Goal: Find specific page/section: Find specific page/section

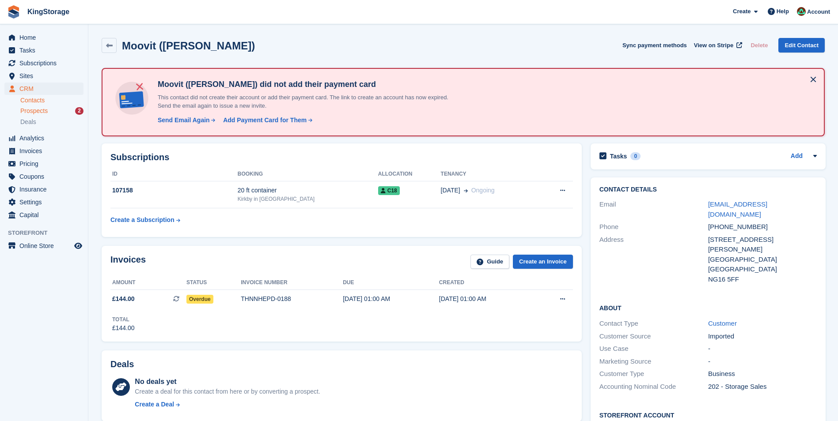
scroll to position [44, 0]
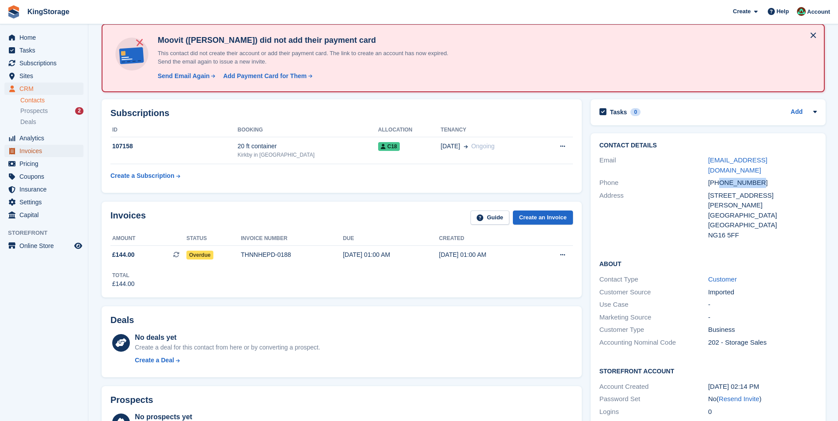
click at [37, 152] on span "Invoices" at bounding box center [45, 151] width 53 height 12
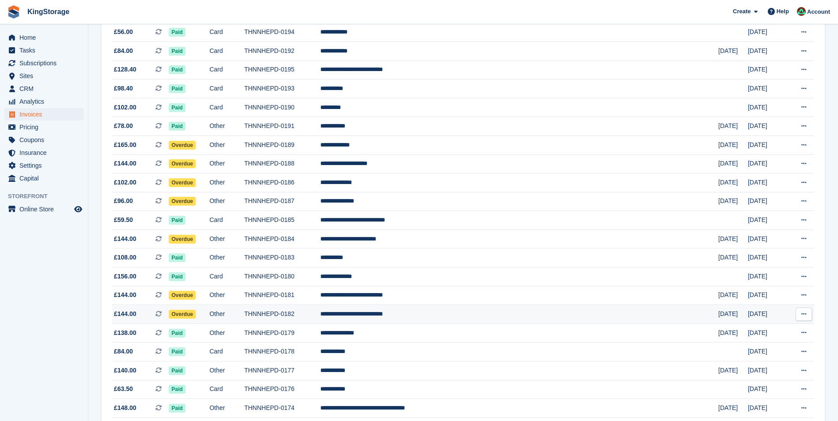
scroll to position [707, 0]
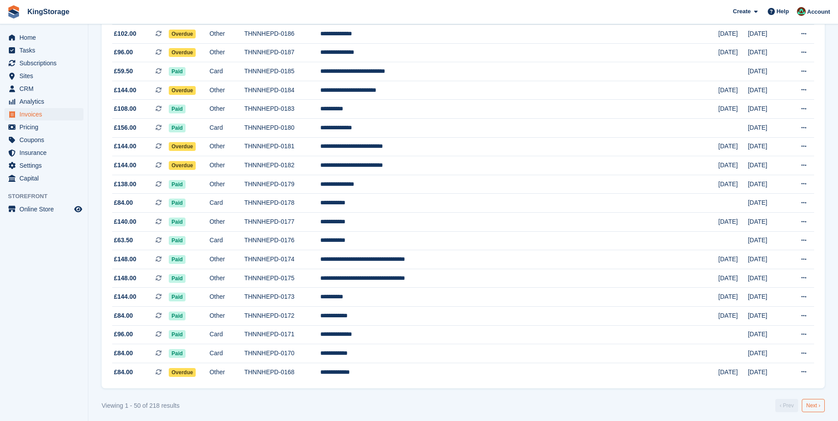
click at [812, 406] on link "Next ›" at bounding box center [813, 405] width 23 height 13
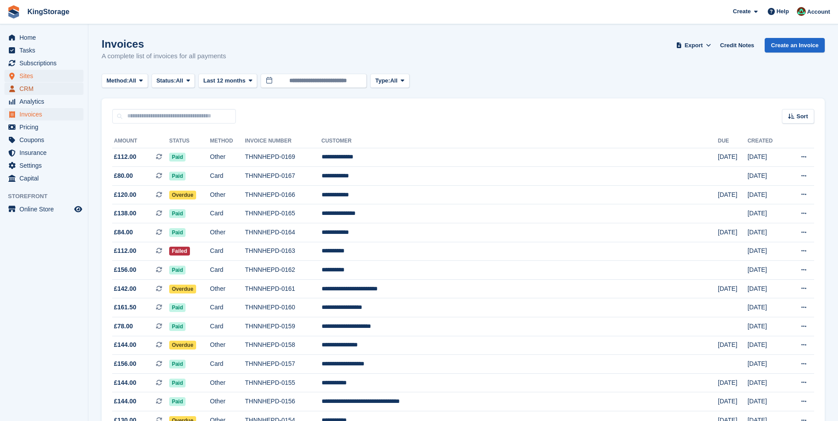
drag, startPoint x: 34, startPoint y: 89, endPoint x: 44, endPoint y: 80, distance: 12.8
click at [34, 88] on span "CRM" at bounding box center [45, 89] width 53 height 12
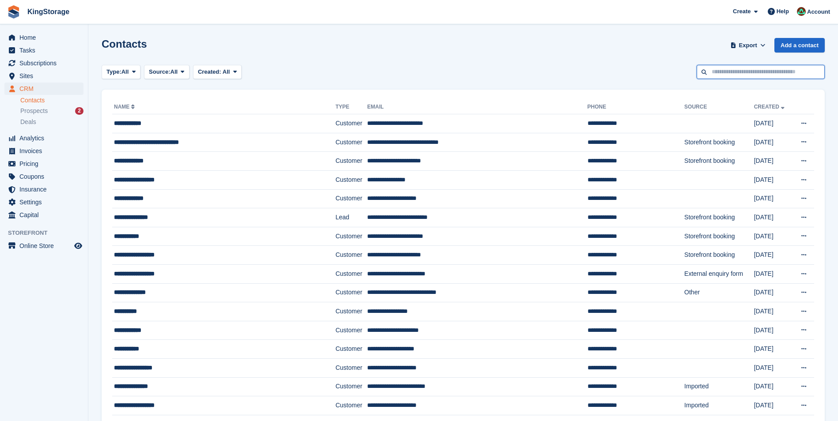
click at [753, 74] on input "text" at bounding box center [761, 72] width 128 height 15
type input "*"
type input "*******"
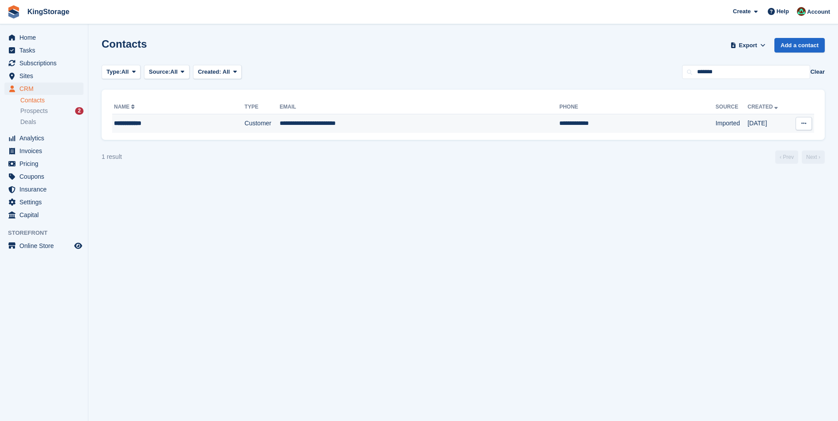
click at [299, 121] on td "**********" at bounding box center [420, 123] width 280 height 19
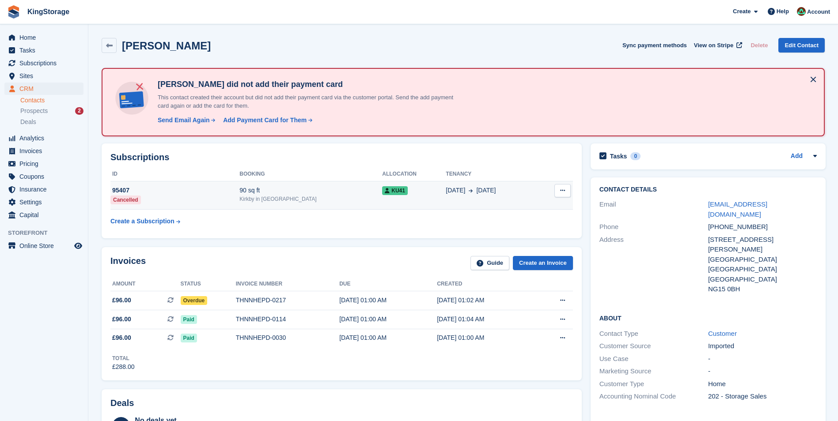
click at [202, 196] on td "95407 Cancelled" at bounding box center [174, 196] width 129 height 28
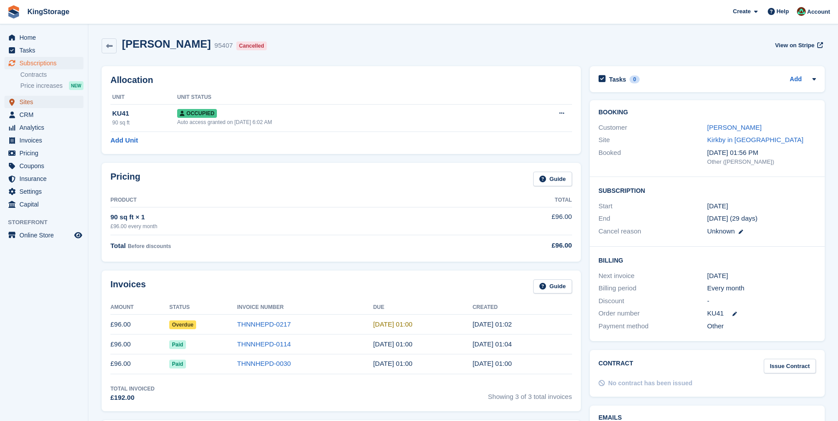
click at [35, 106] on span "Sites" at bounding box center [45, 102] width 53 height 12
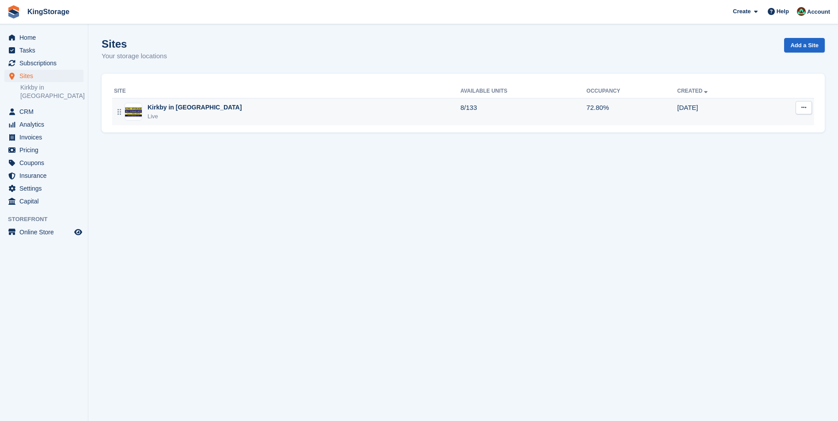
click at [132, 106] on figure at bounding box center [134, 112] width 18 height 18
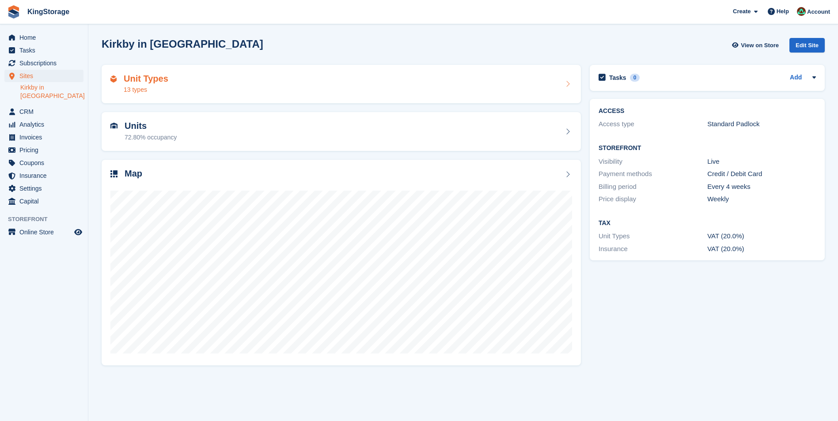
click at [142, 91] on div "13 types" at bounding box center [146, 89] width 45 height 9
